Goal: Transaction & Acquisition: Purchase product/service

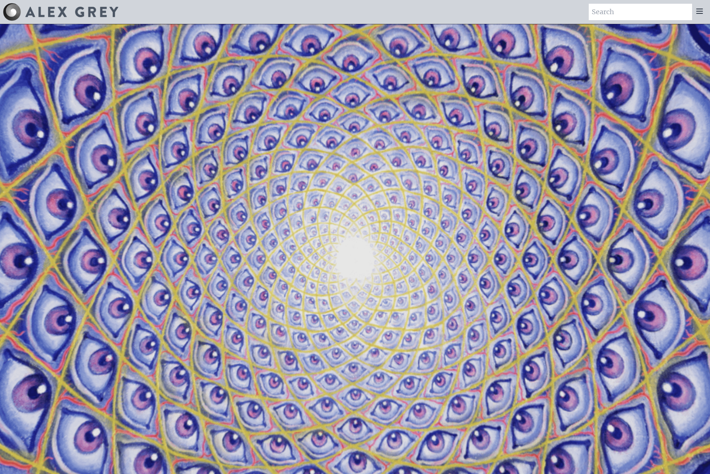
click at [699, 10] on icon at bounding box center [700, 11] width 9 height 9
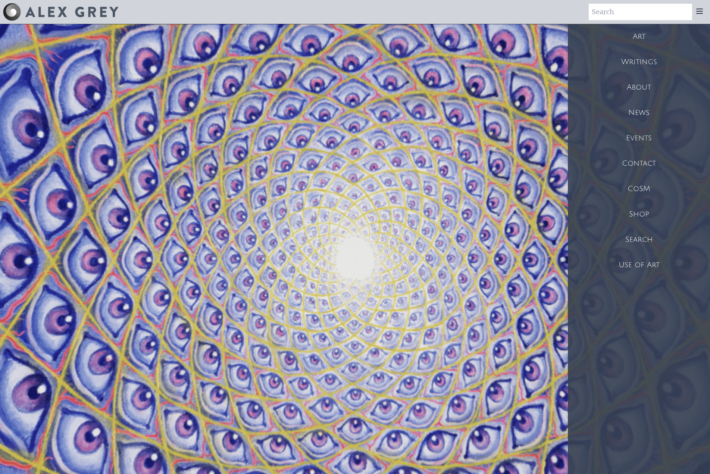
click at [642, 217] on div "Shop" at bounding box center [639, 214] width 142 height 25
